Goal: Task Accomplishment & Management: Complete application form

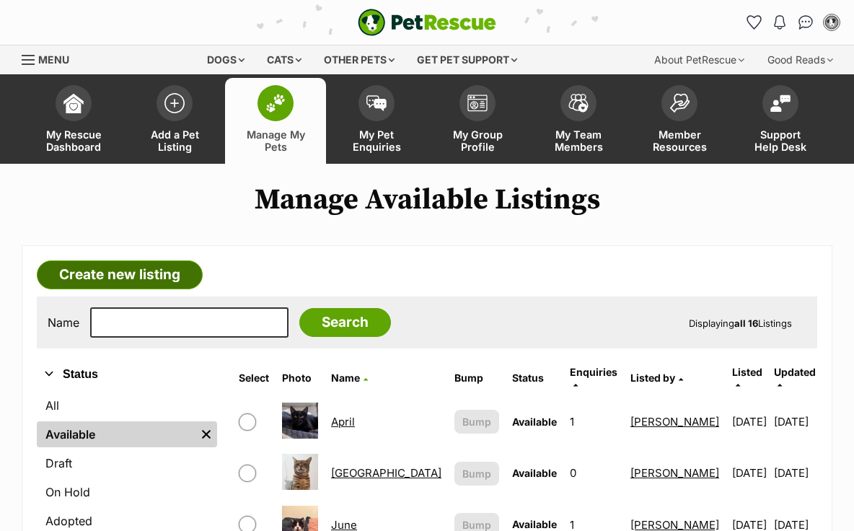
click at [146, 276] on link "Create new listing" at bounding box center [120, 274] width 166 height 29
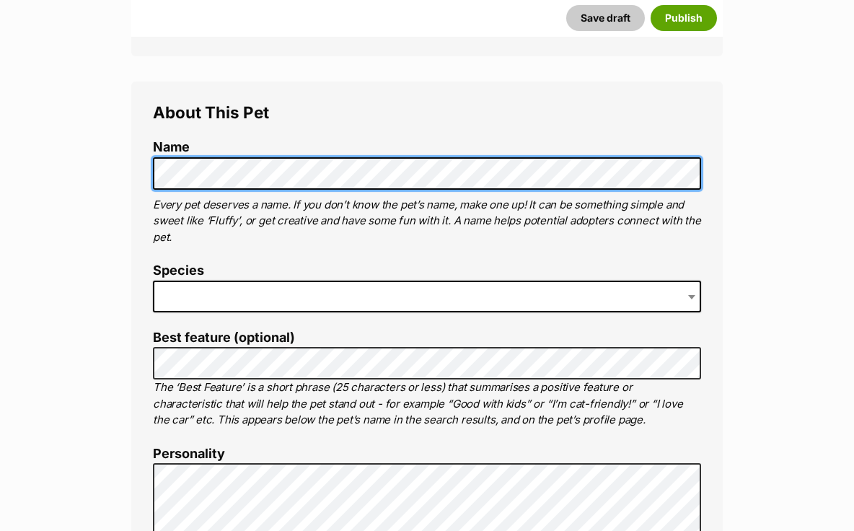
scroll to position [471, 0]
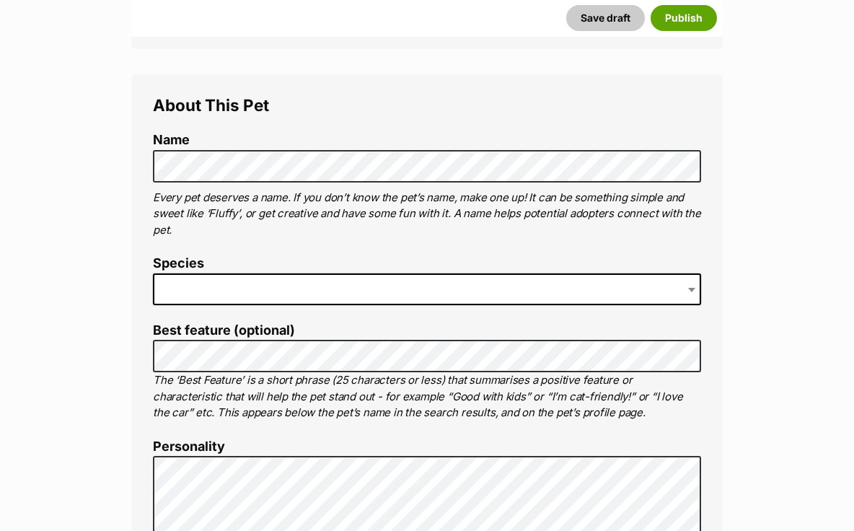
click at [340, 285] on span at bounding box center [427, 289] width 548 height 32
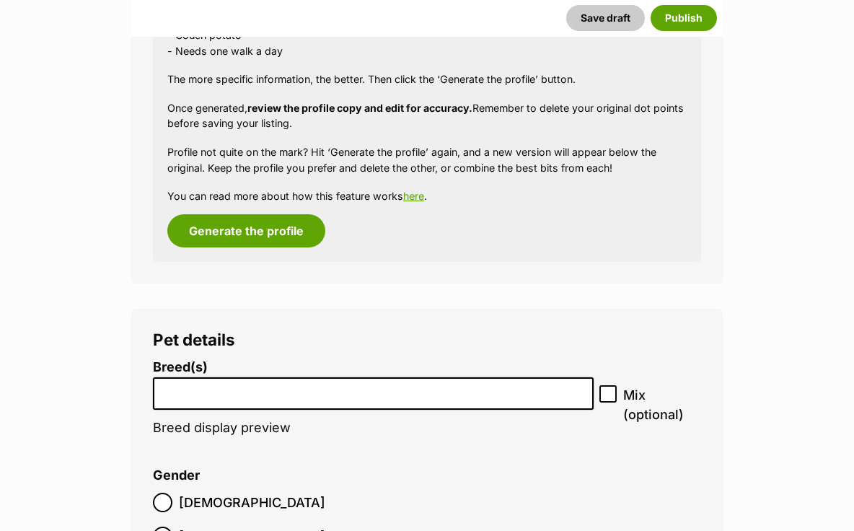
scroll to position [1721, 0]
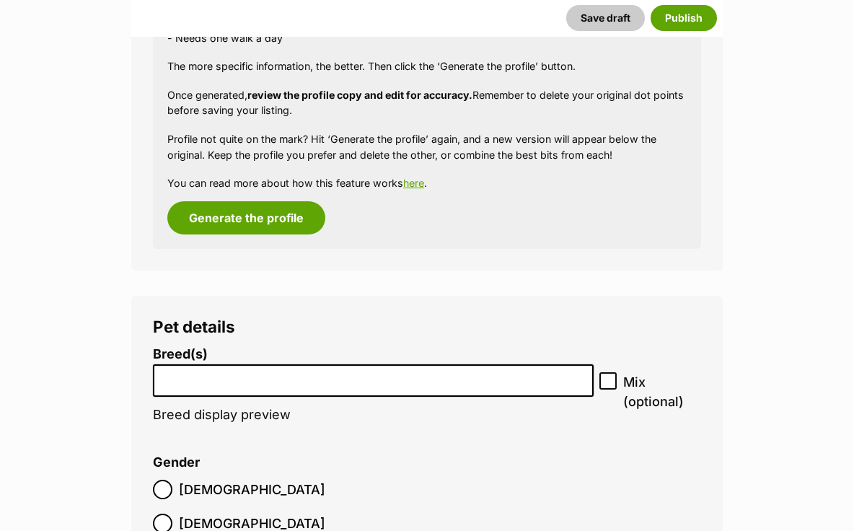
click at [371, 379] on input "search" at bounding box center [373, 376] width 430 height 15
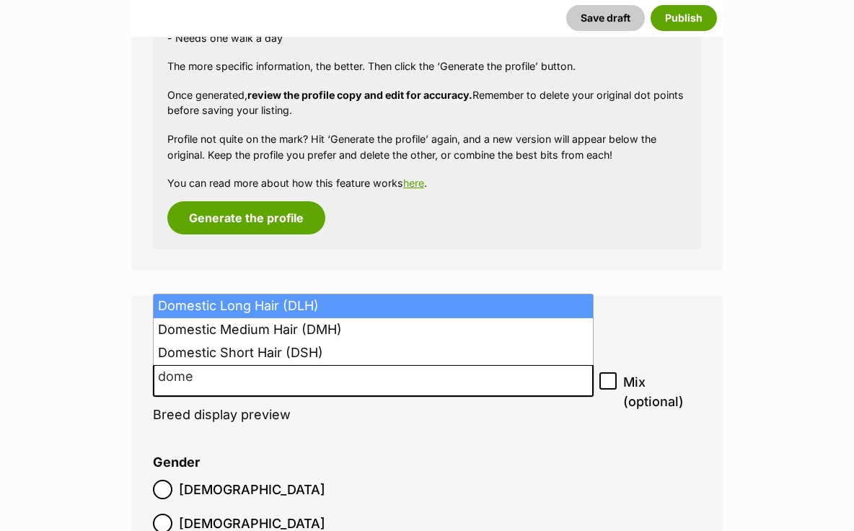
type input "dome"
select select "252100"
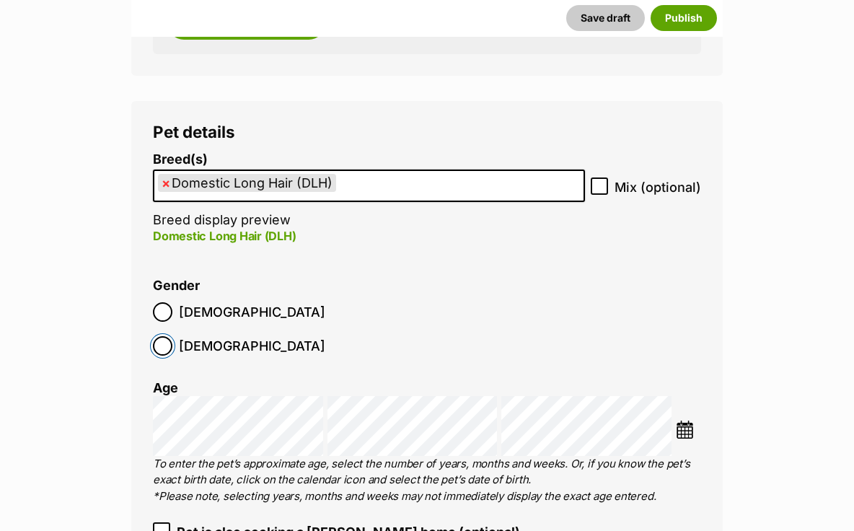
scroll to position [1929, 0]
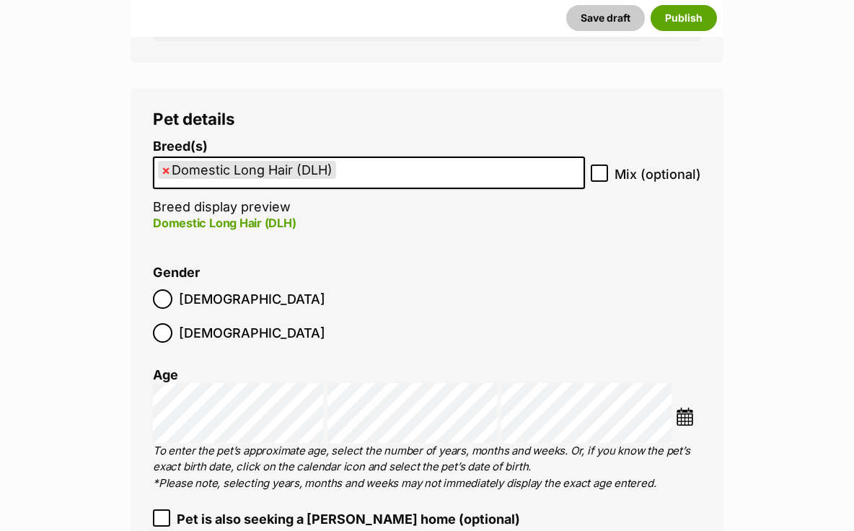
click at [682, 407] on img at bounding box center [685, 416] width 18 height 18
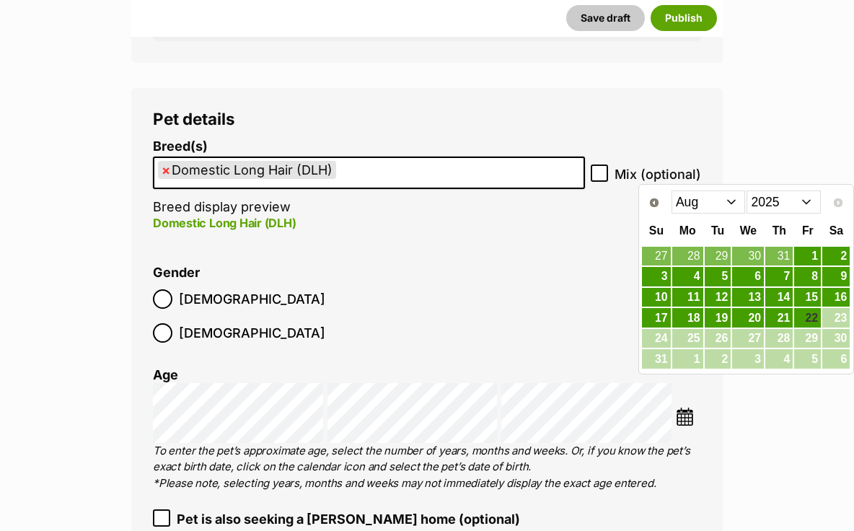
click at [798, 203] on select "2015 2016 2017 2018 2019 2020 2021 2022 2023 2024 2025" at bounding box center [783, 201] width 74 height 23
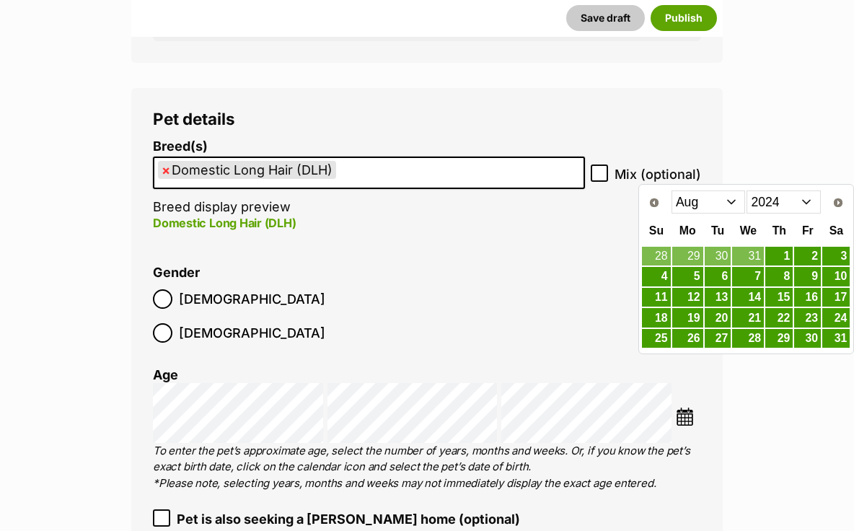
click at [732, 202] on select "Jan Feb Mar Apr May Jun Jul Aug Sep Oct Nov Dec" at bounding box center [708, 201] width 74 height 23
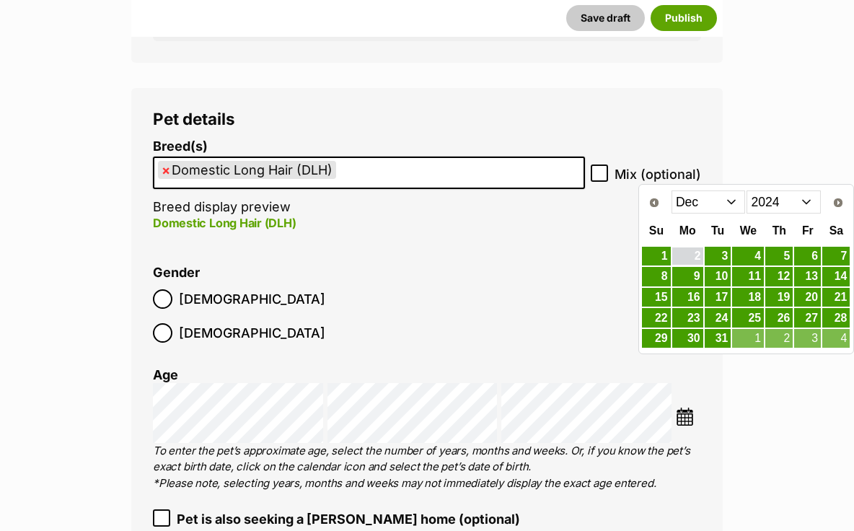
click at [692, 255] on link "2" at bounding box center [687, 256] width 31 height 18
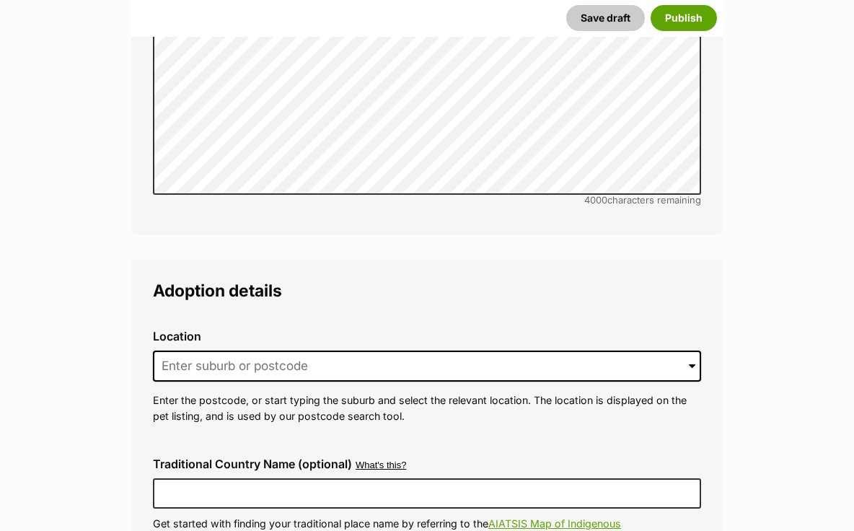
scroll to position [3524, 0]
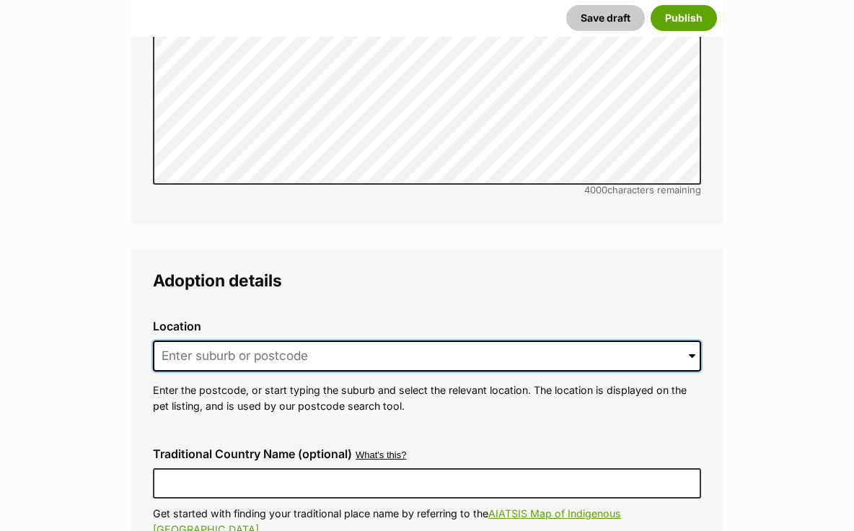
click at [195, 340] on input at bounding box center [427, 356] width 548 height 32
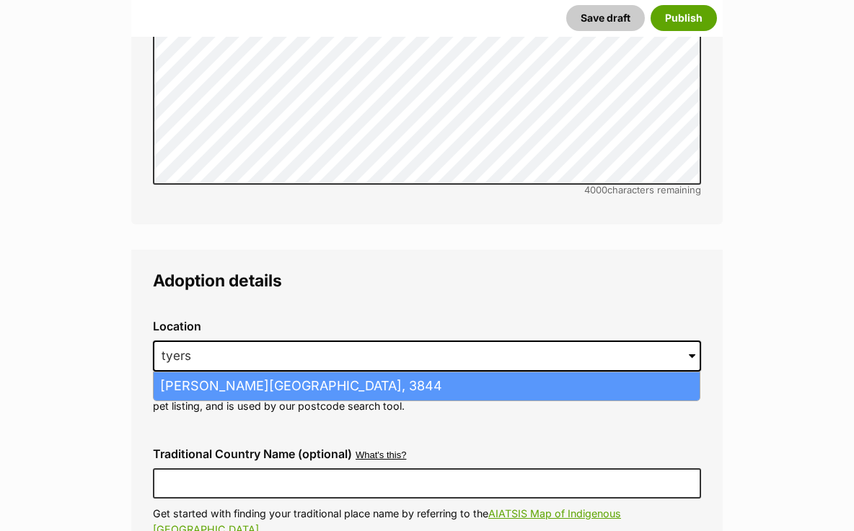
click at [194, 372] on li "Tyers, Victoria, 3844" at bounding box center [427, 386] width 546 height 28
type input "Tyers, Victoria, 3844"
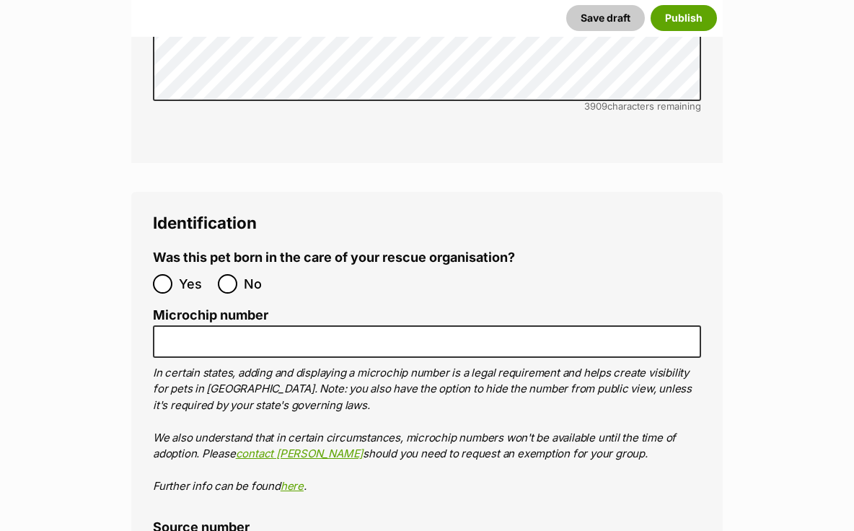
scroll to position [4997, 0]
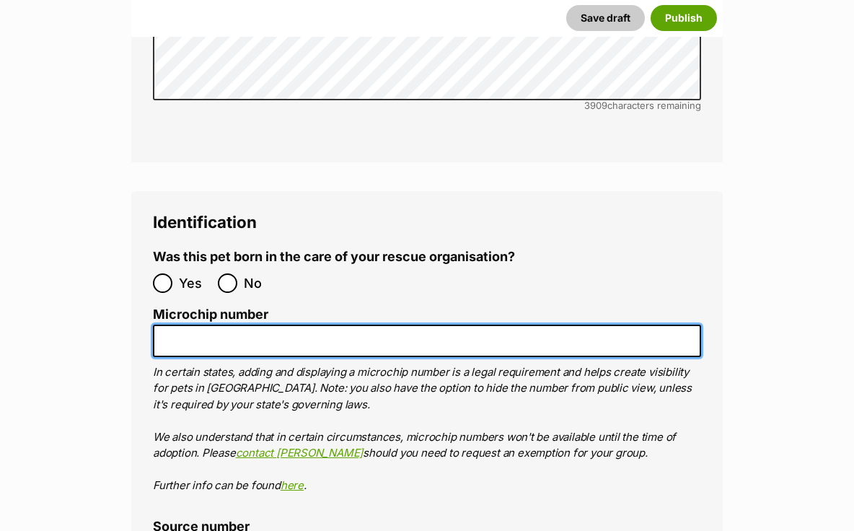
click at [299, 324] on input "Microchip number" at bounding box center [427, 340] width 548 height 32
paste input "956000017488041"
type input "956000017488041"
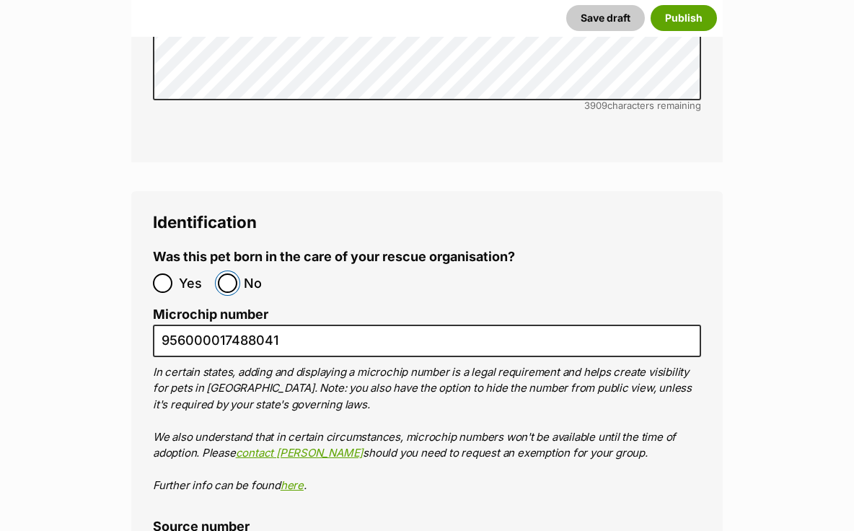
click at [230, 273] on input "No" at bounding box center [227, 282] width 19 height 19
radio input "true"
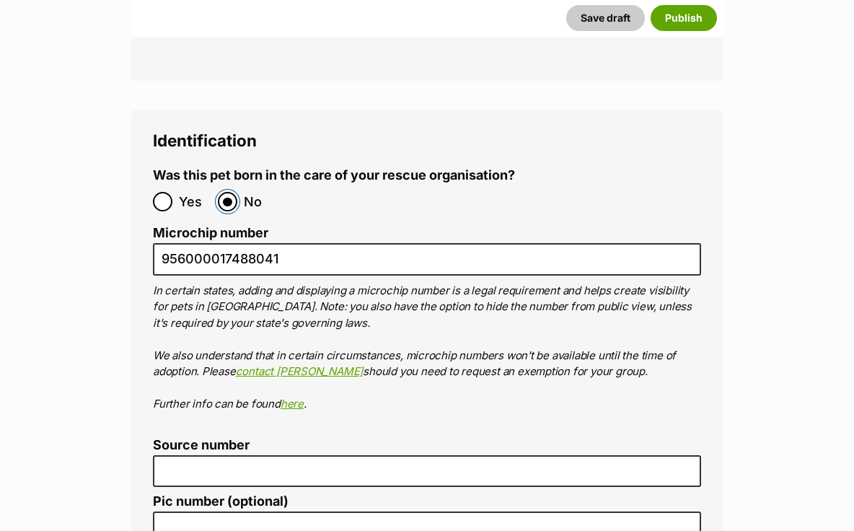
scroll to position [5089, 0]
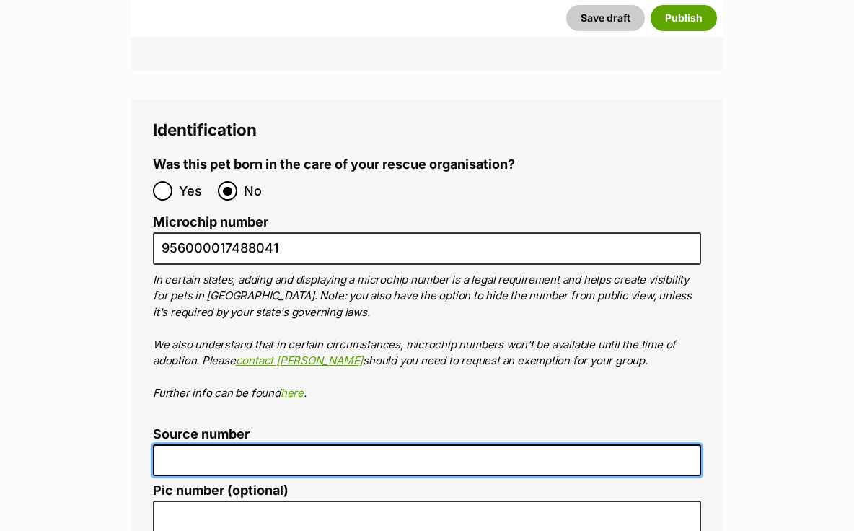
click at [260, 444] on input "Source number" at bounding box center [427, 460] width 548 height 32
type input "RE102353"
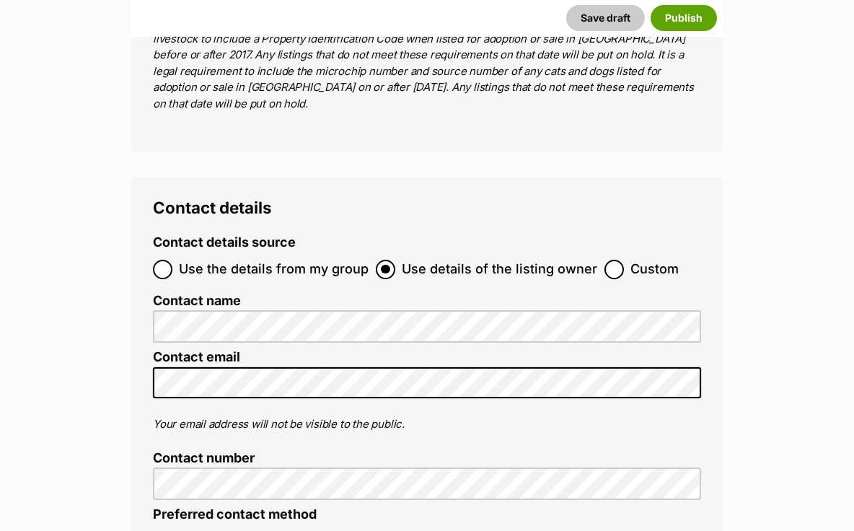
scroll to position [5752, 0]
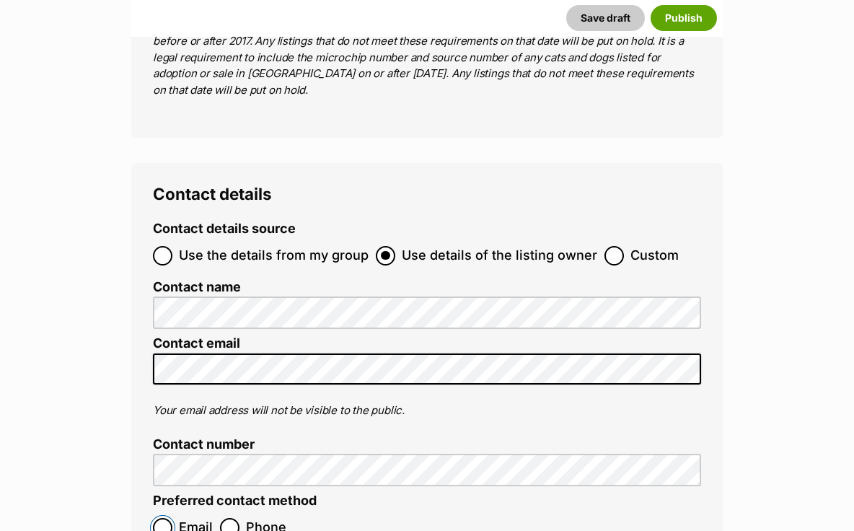
click at [169, 518] on input "Email" at bounding box center [162, 527] width 19 height 19
radio input "true"
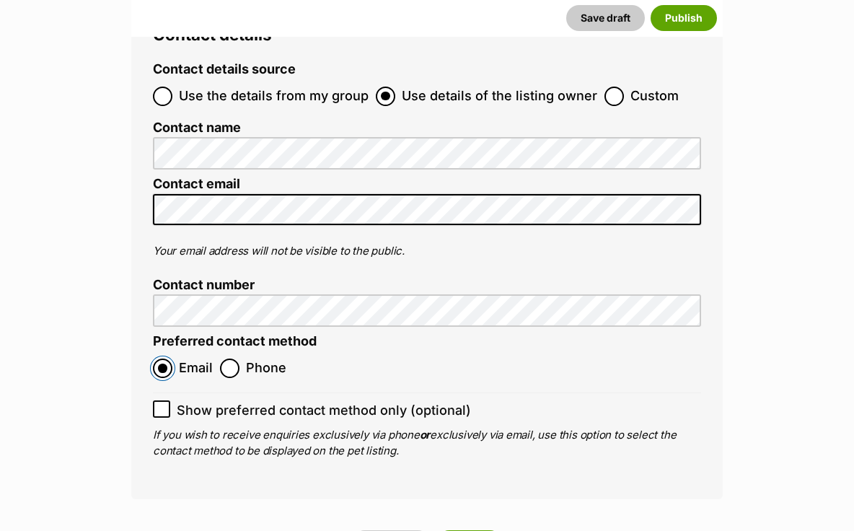
scroll to position [6066, 0]
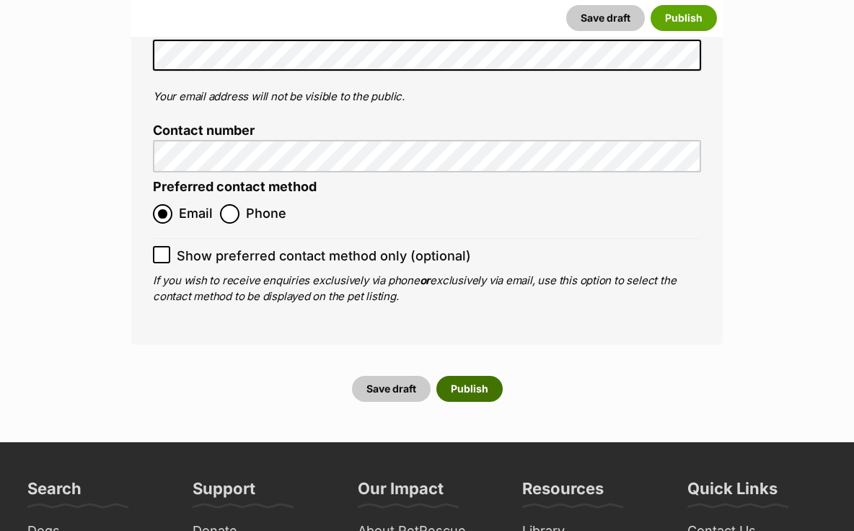
click at [462, 376] on button "Publish" at bounding box center [469, 389] width 66 height 26
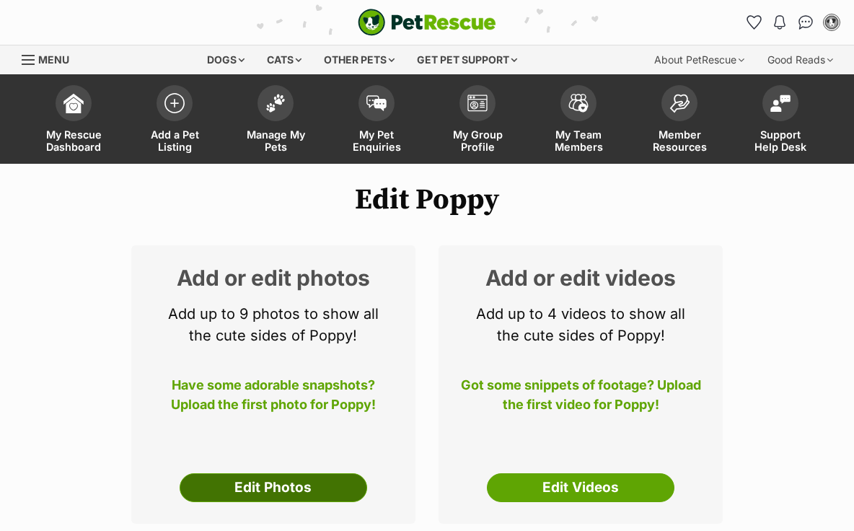
click at [307, 491] on link "Edit Photos" at bounding box center [273, 487] width 187 height 29
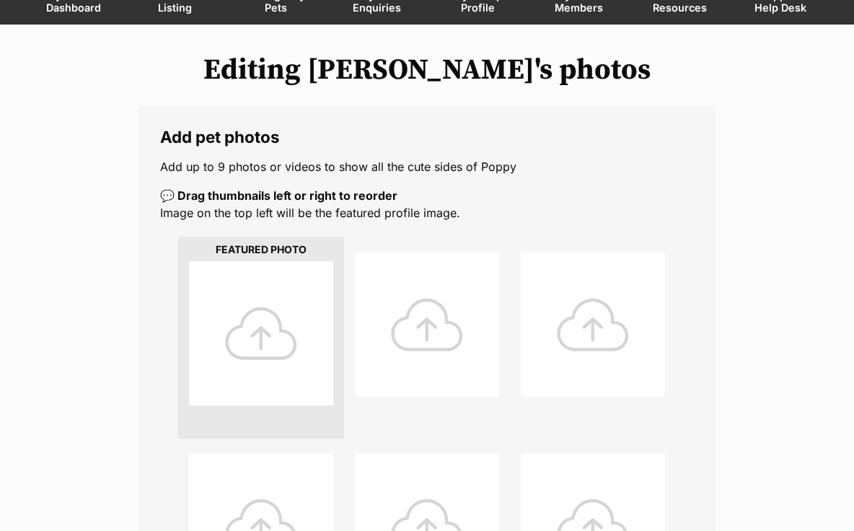
scroll to position [148, 0]
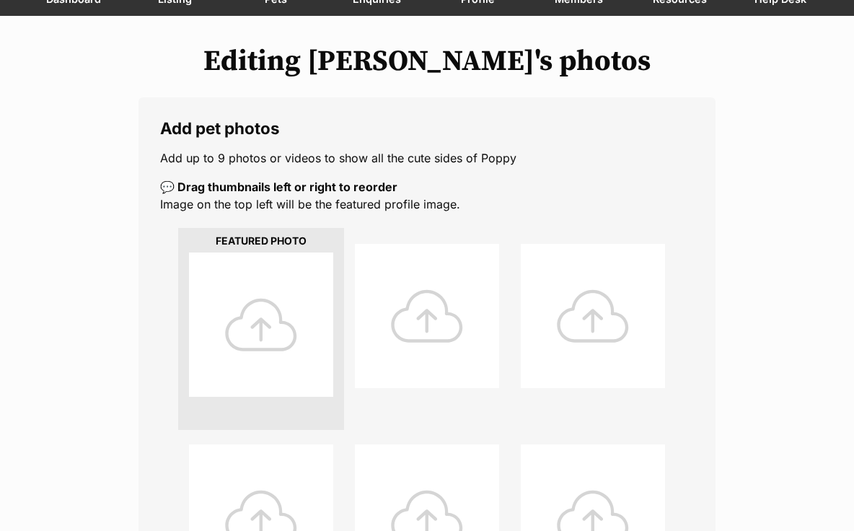
click at [267, 347] on div at bounding box center [261, 324] width 144 height 144
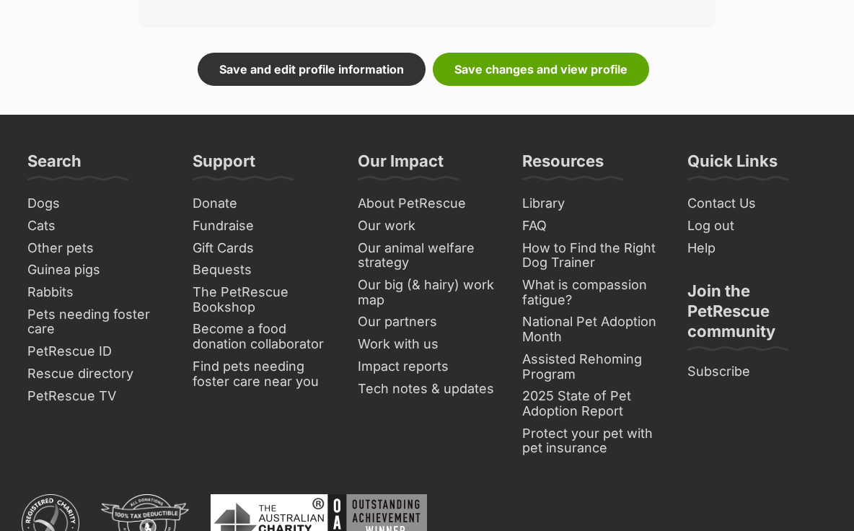
scroll to position [827, 0]
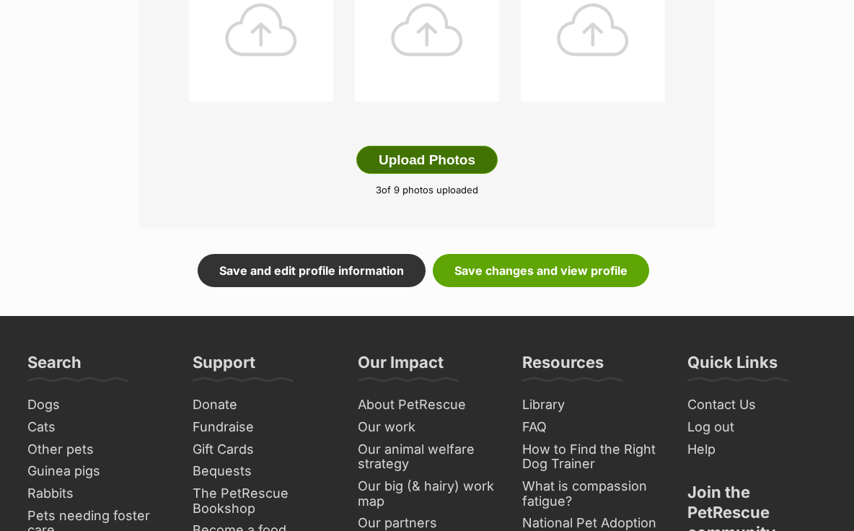
click at [435, 161] on button "Upload Photos" at bounding box center [426, 160] width 141 height 29
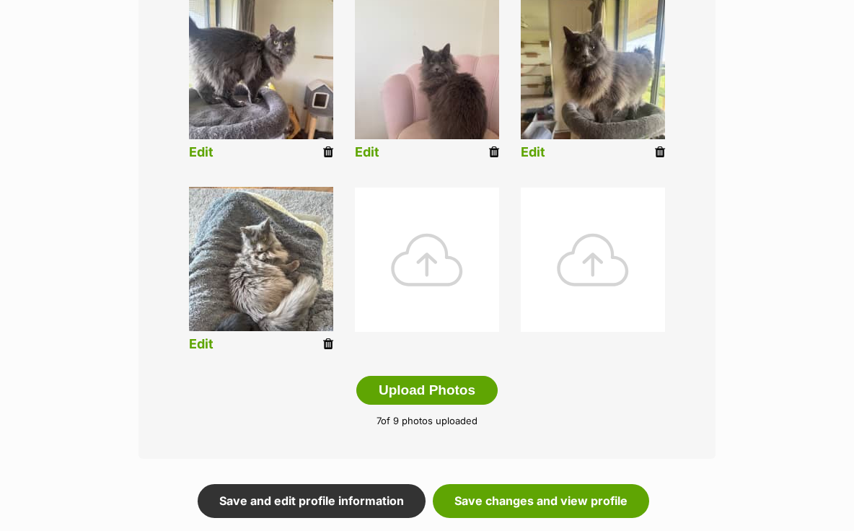
scroll to position [585, 0]
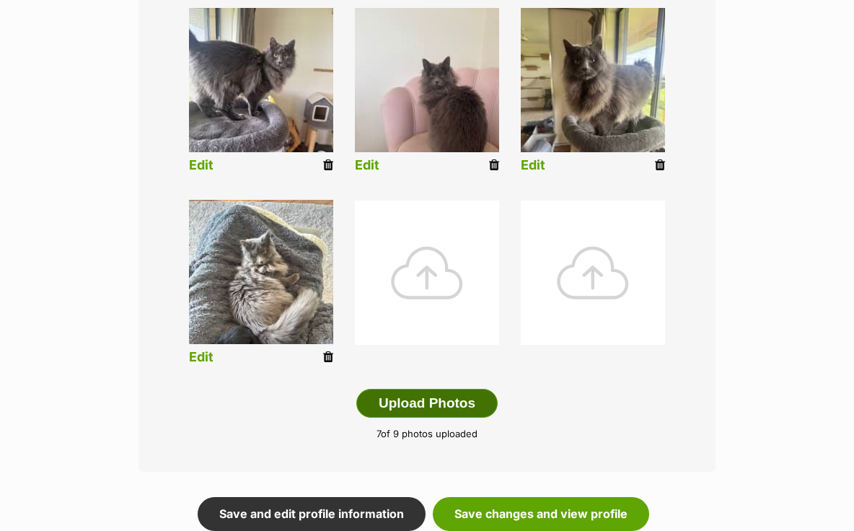
click at [431, 402] on button "Upload Photos" at bounding box center [426, 403] width 141 height 29
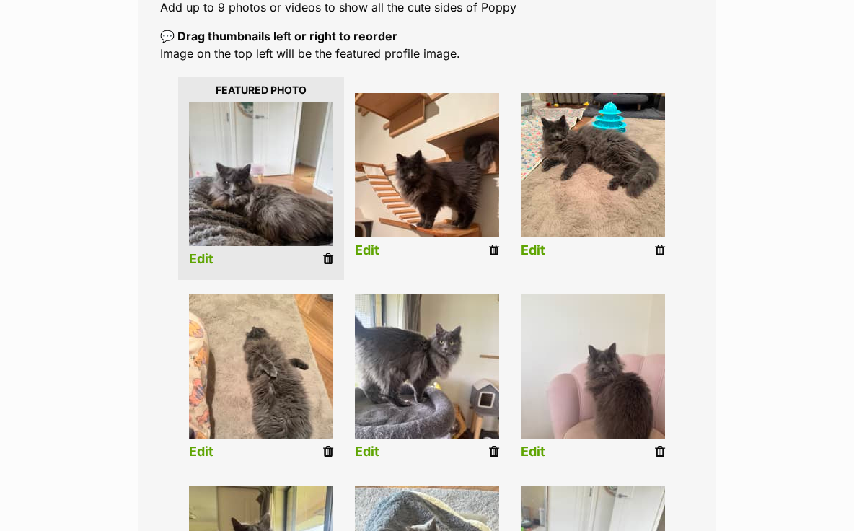
scroll to position [297, 0]
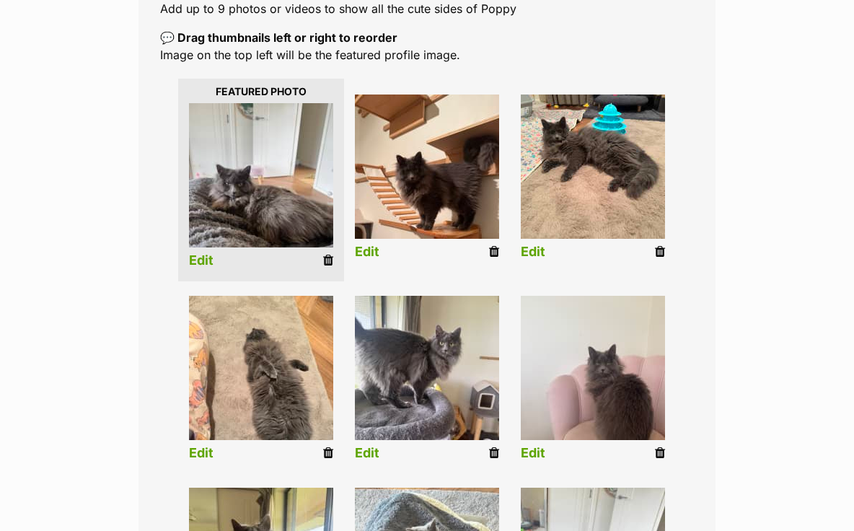
click at [211, 264] on link "Edit" at bounding box center [201, 260] width 25 height 15
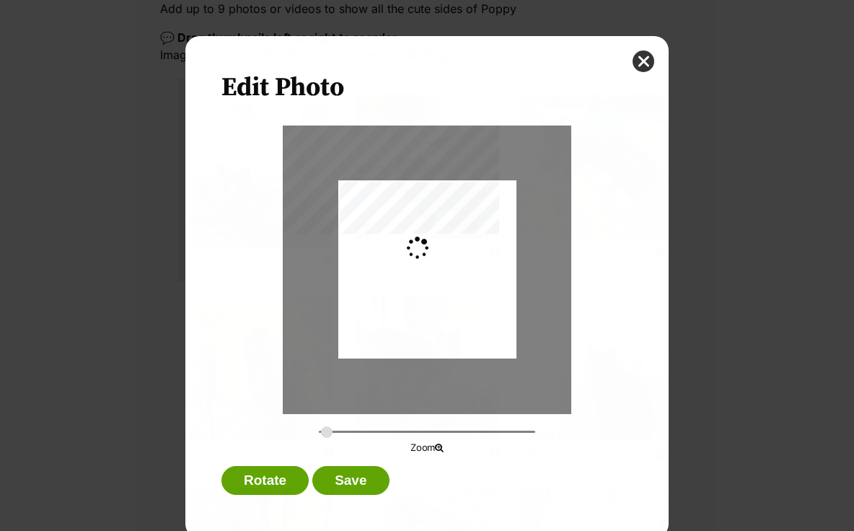
scroll to position [0, 0]
click at [644, 61] on button "close" at bounding box center [643, 61] width 22 height 22
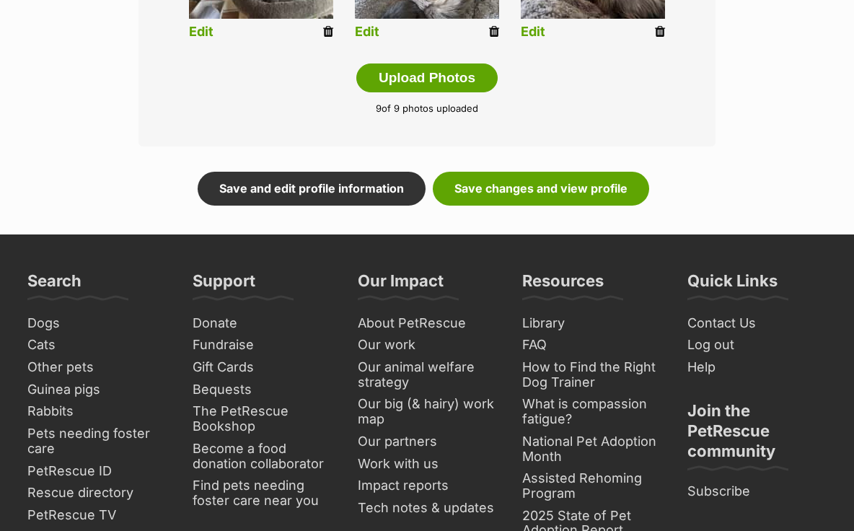
scroll to position [629, 0]
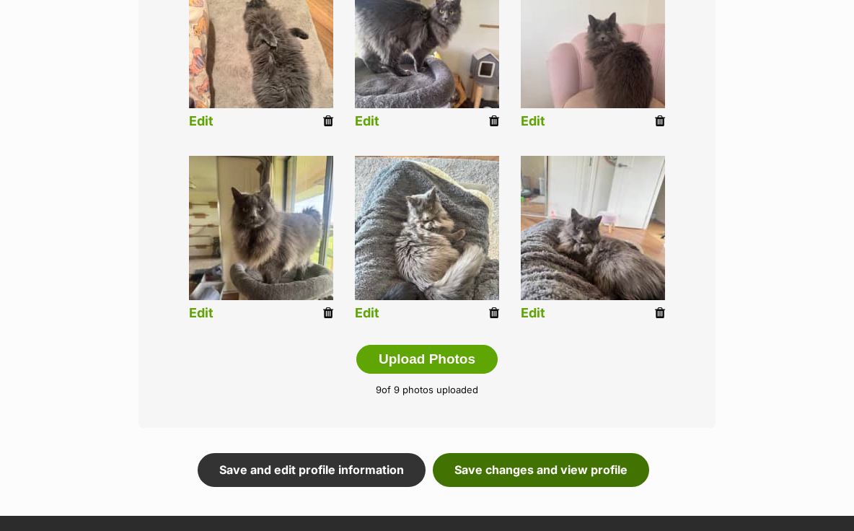
click at [492, 477] on link "Save changes and view profile" at bounding box center [541, 469] width 216 height 33
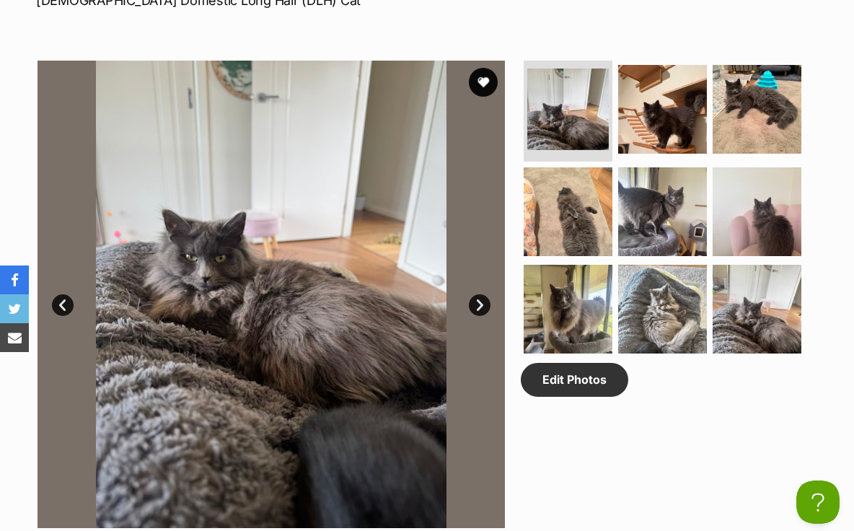
scroll to position [859, 0]
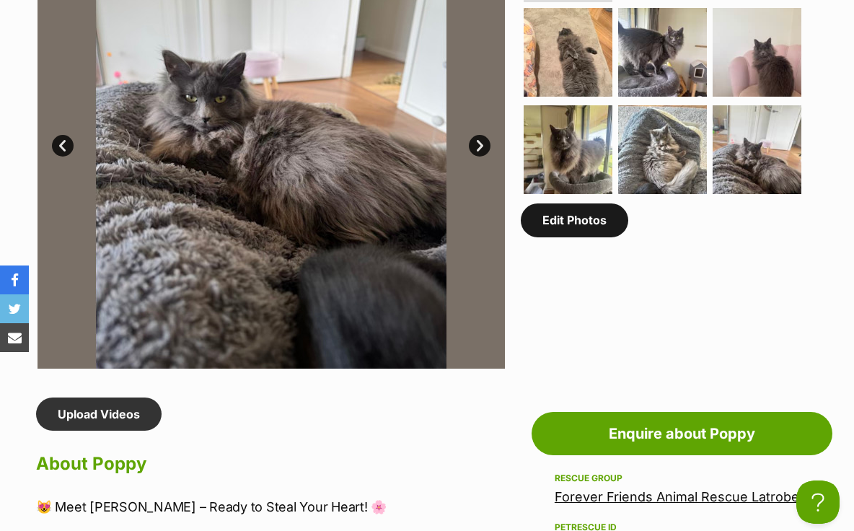
click at [570, 236] on link "Edit Photos" at bounding box center [574, 219] width 107 height 33
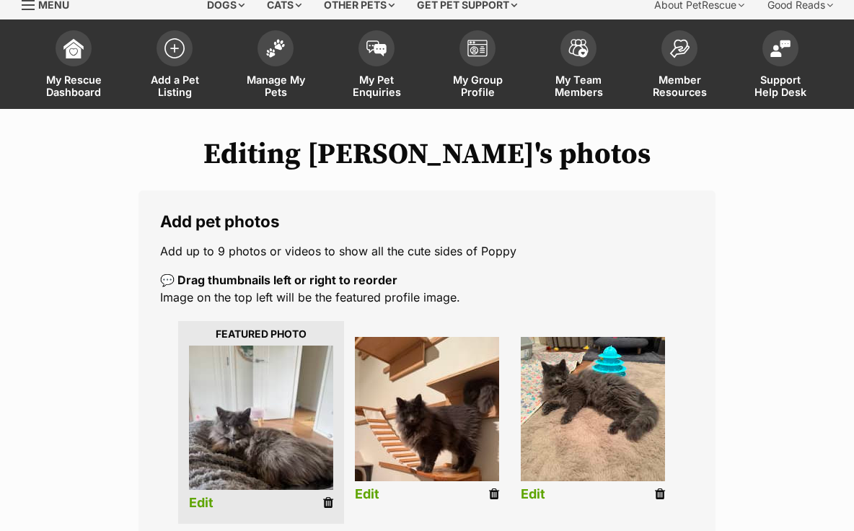
scroll to position [223, 0]
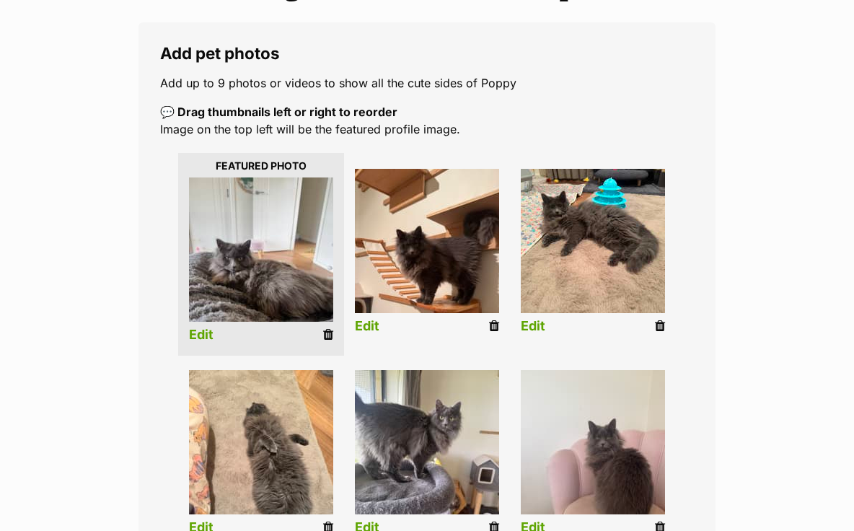
click at [208, 336] on link "Edit" at bounding box center [201, 334] width 25 height 15
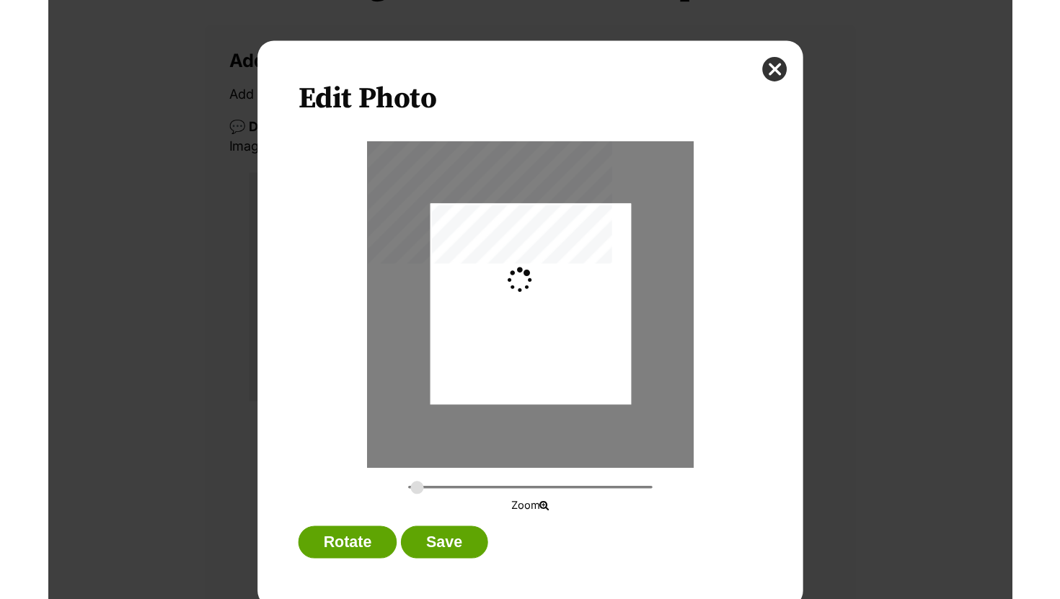
scroll to position [0, 0]
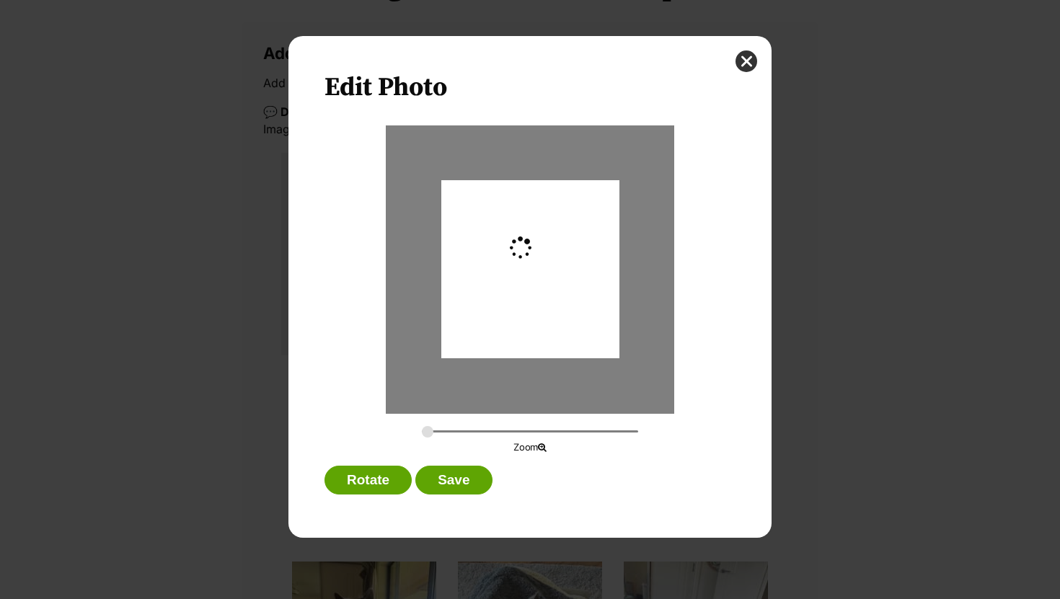
drag, startPoint x: 430, startPoint y: 427, endPoint x: 420, endPoint y: 435, distance: 13.8
type input "0"
click at [422, 436] on input "Dialog Window - Close (Press escape to close)" at bounding box center [530, 432] width 216 height 14
click at [742, 61] on button "close" at bounding box center [746, 61] width 22 height 22
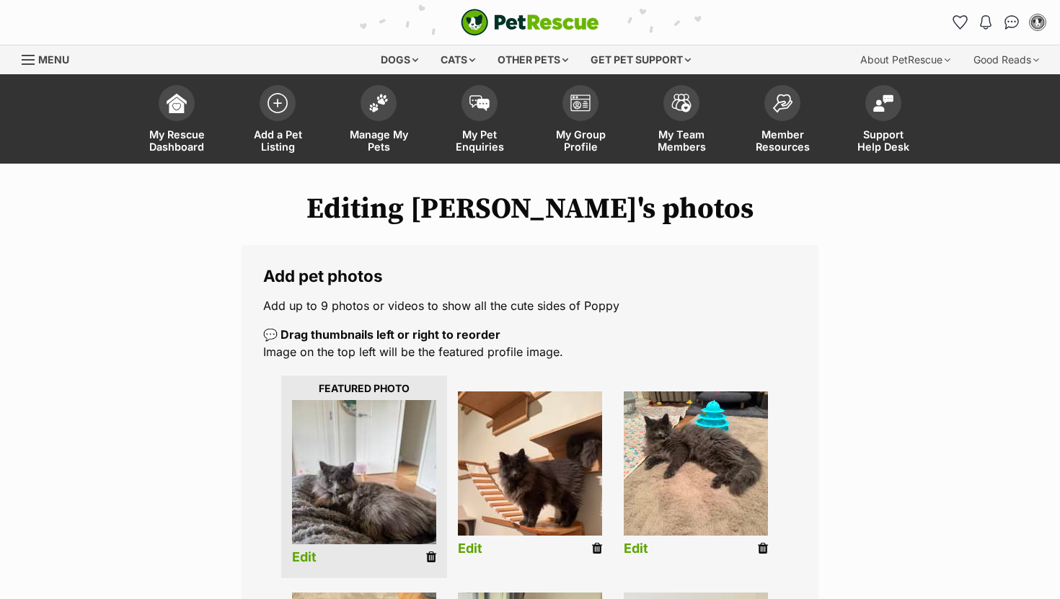
scroll to position [223, 0]
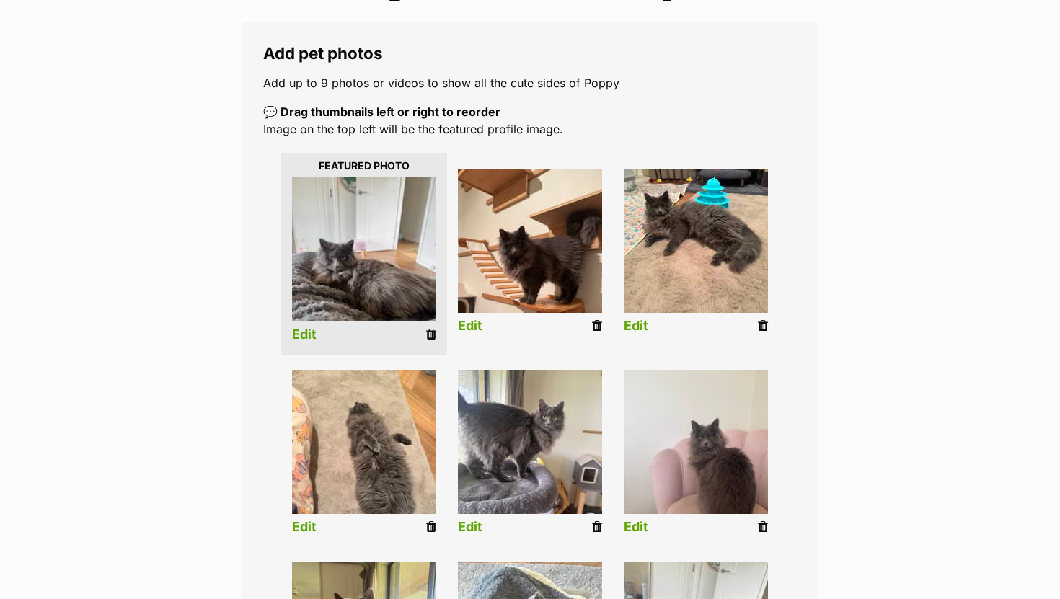
click at [469, 523] on link "Edit" at bounding box center [470, 527] width 25 height 15
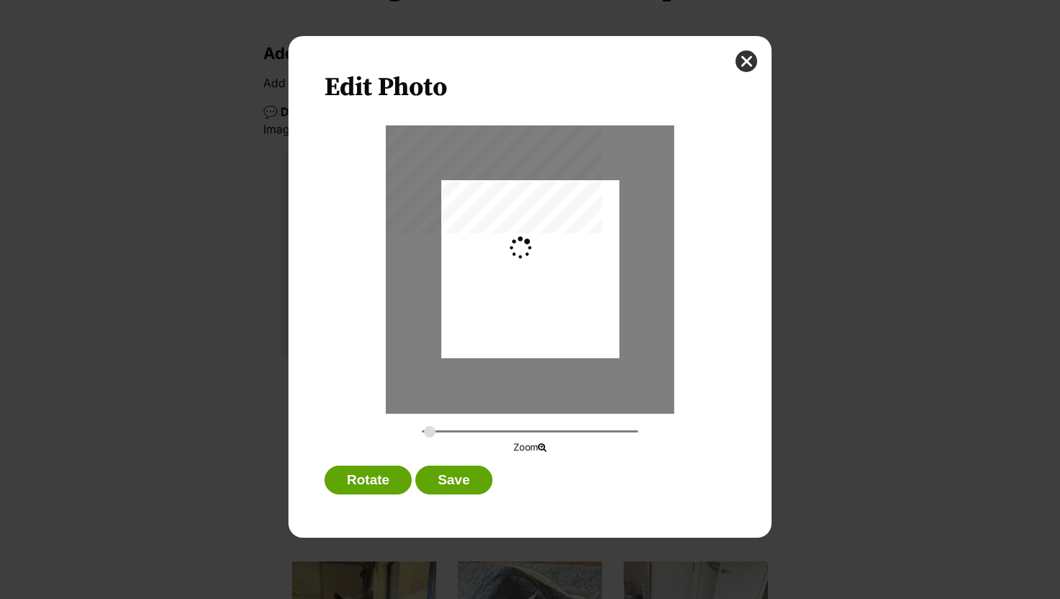
scroll to position [0, 0]
click at [750, 64] on button "close" at bounding box center [746, 61] width 22 height 22
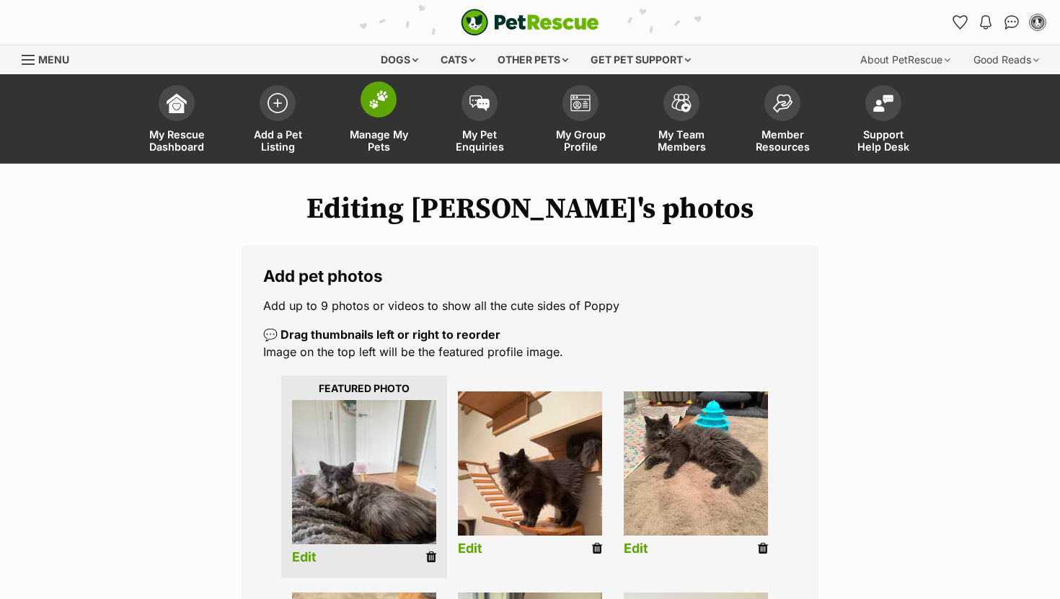
click at [379, 105] on img at bounding box center [378, 99] width 20 height 19
